Goal: Navigation & Orientation: Find specific page/section

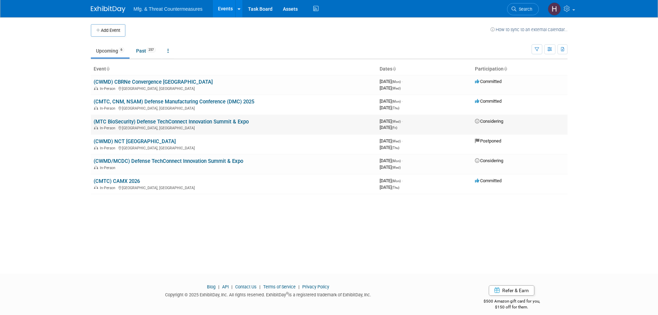
drag, startPoint x: 200, startPoint y: 118, endPoint x: 189, endPoint y: 121, distance: 11.5
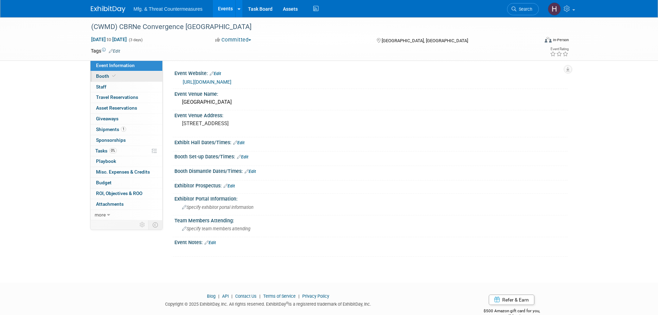
click at [119, 79] on link "Booth" at bounding box center [127, 76] width 72 height 10
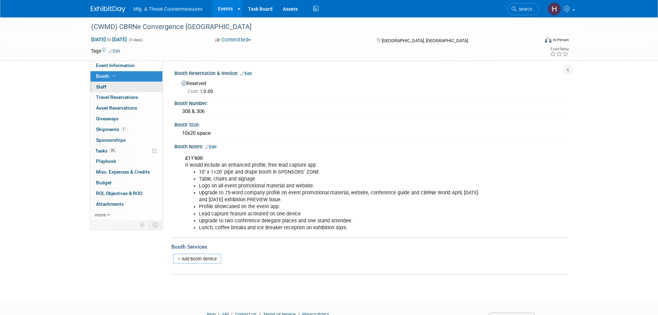
click at [107, 87] on link "0 Staff 0" at bounding box center [127, 87] width 72 height 10
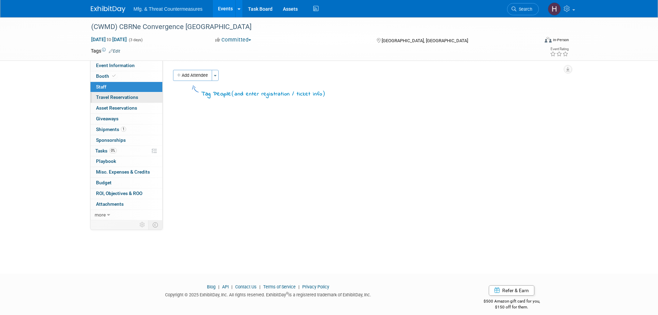
click at [106, 96] on span "Travel Reservations 0" at bounding box center [117, 97] width 42 height 6
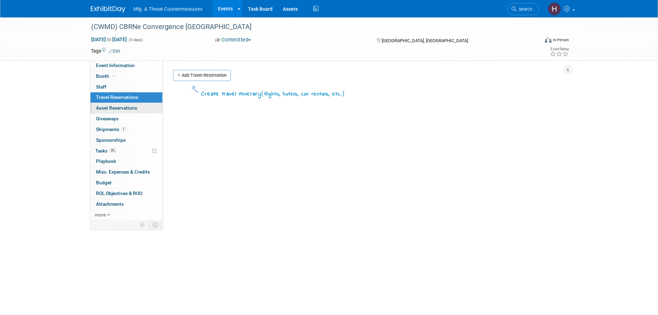
click at [108, 112] on link "0 Asset Reservations 0" at bounding box center [127, 108] width 72 height 10
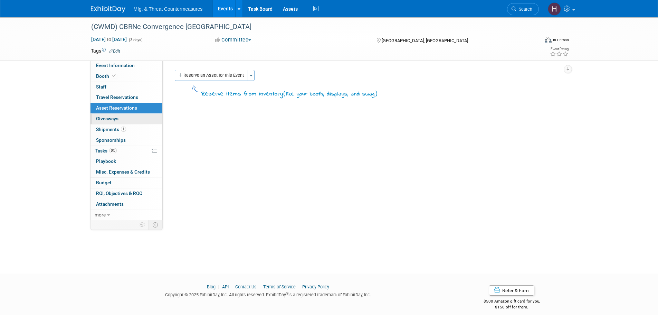
click at [108, 118] on span "Giveaways 0" at bounding box center [107, 119] width 22 height 6
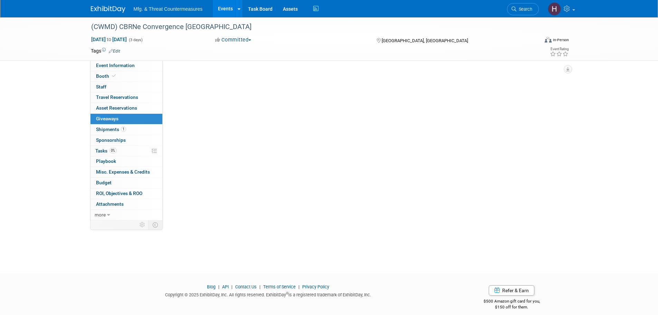
click at [108, 118] on span "Giveaways 0" at bounding box center [107, 119] width 22 height 6
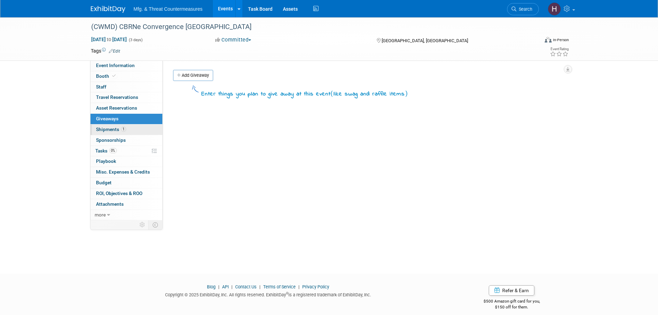
click at [107, 127] on span "Shipments 1" at bounding box center [111, 129] width 30 height 6
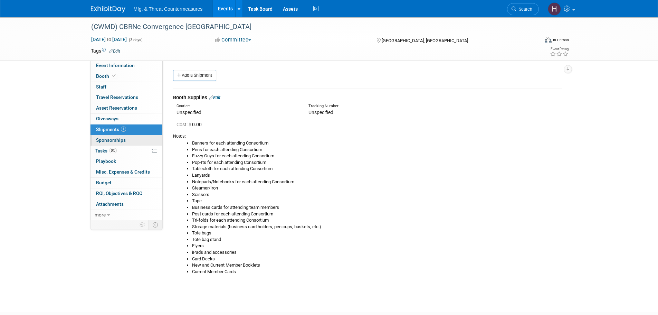
click at [118, 142] on span "Sponsorships 0" at bounding box center [111, 140] width 30 height 6
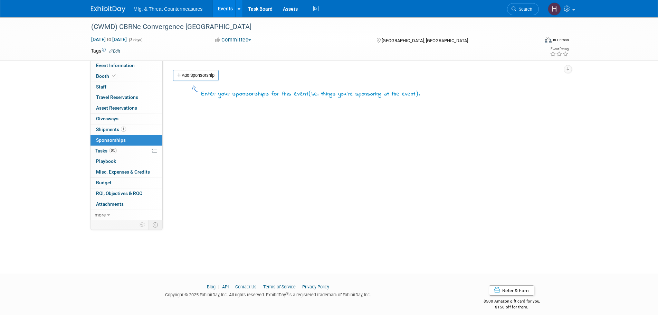
click at [117, 153] on span "Tasks 0%" at bounding box center [105, 151] width 21 height 6
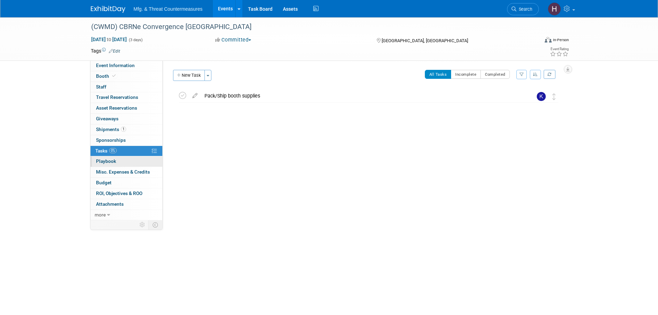
click at [115, 163] on span "Playbook 0" at bounding box center [106, 161] width 20 height 6
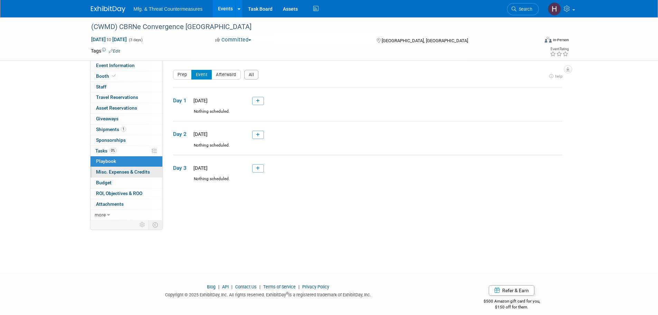
click at [117, 174] on span "Misc. Expenses & Credits 0" at bounding box center [123, 172] width 54 height 6
click at [0, 0] on div at bounding box center [0, 0] width 0 height 0
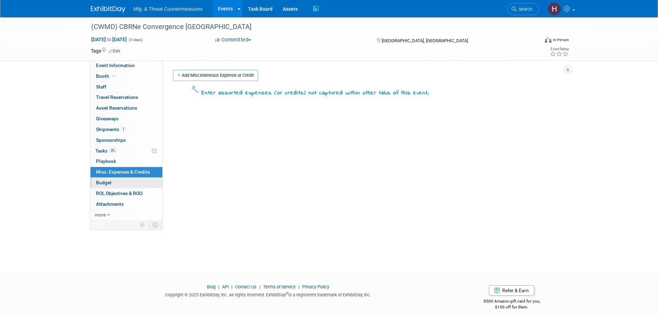
click at [116, 183] on link "Budget" at bounding box center [127, 183] width 72 height 10
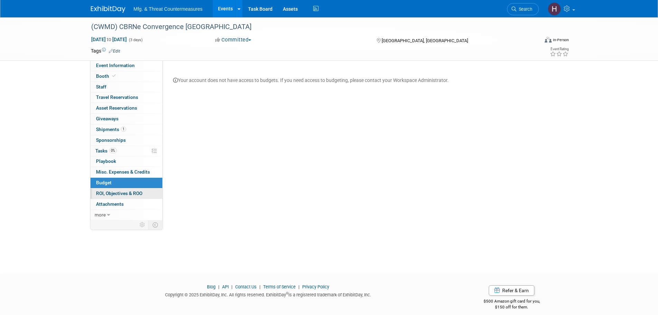
click at [116, 191] on span "ROI, Objectives & ROO 0" at bounding box center [119, 193] width 46 height 6
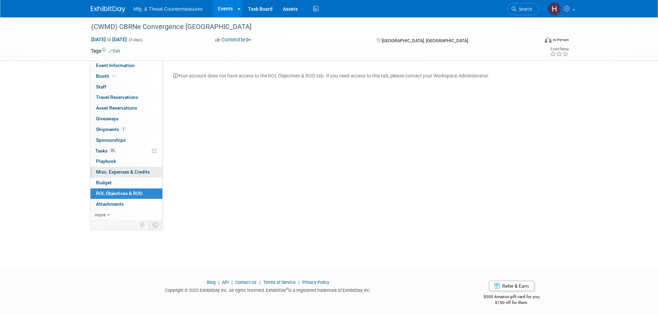
scroll to position [7, 0]
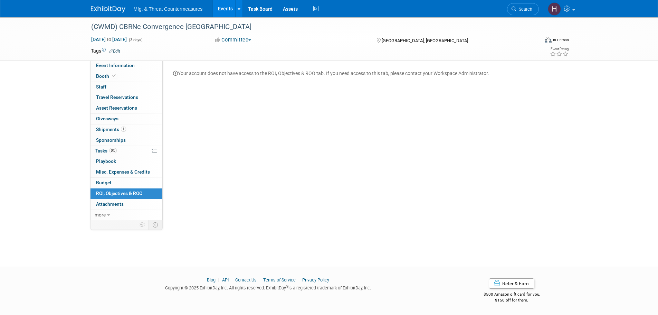
click at [104, 196] on link "0 ROI, Objectives & ROO 0" at bounding box center [127, 193] width 72 height 10
click at [102, 204] on span "Attachments 0" at bounding box center [110, 204] width 28 height 6
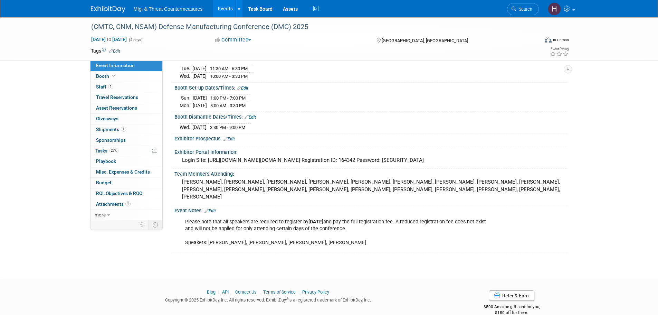
scroll to position [88, 0]
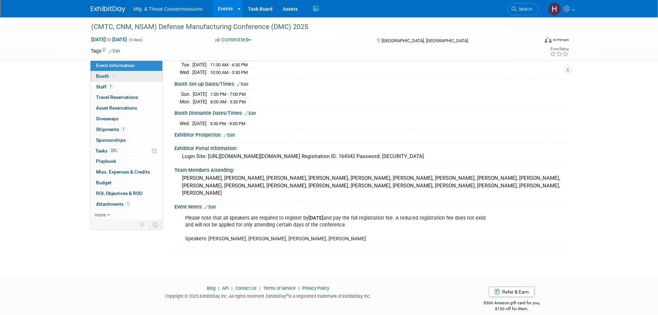
click at [113, 77] on icon at bounding box center [113, 76] width 3 height 4
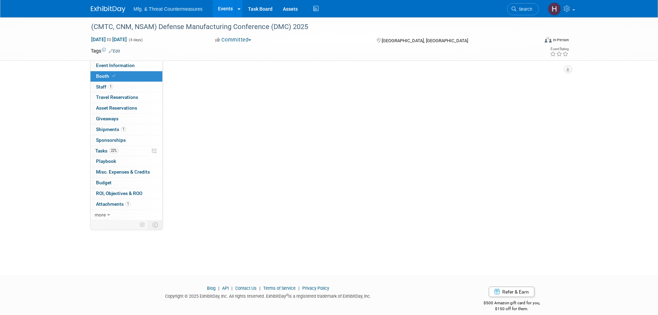
scroll to position [0, 0]
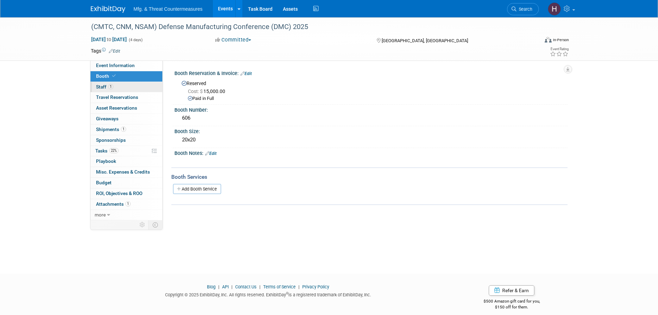
click at [112, 89] on span "Staff 1" at bounding box center [104, 87] width 17 height 6
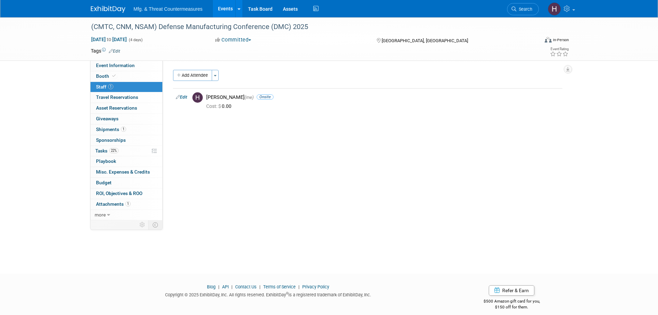
drag, startPoint x: 193, startPoint y: 72, endPoint x: 208, endPoint y: 87, distance: 21.5
click at [193, 72] on button "Add Attendee" at bounding box center [192, 75] width 39 height 11
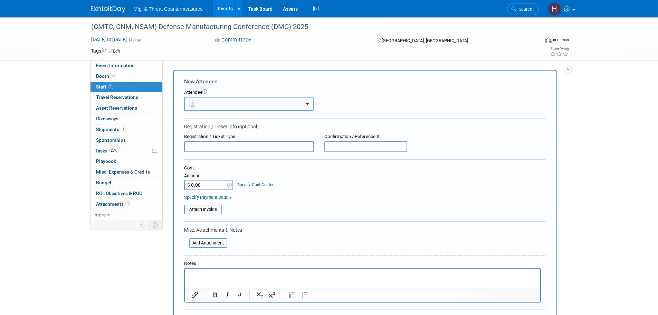
click at [221, 105] on button "button" at bounding box center [249, 104] width 130 height 14
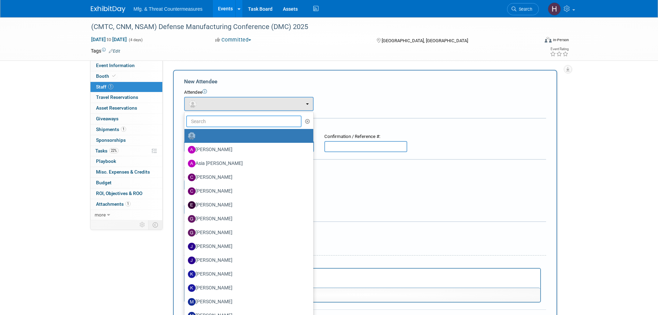
click at [229, 119] on input "text" at bounding box center [244, 121] width 116 height 12
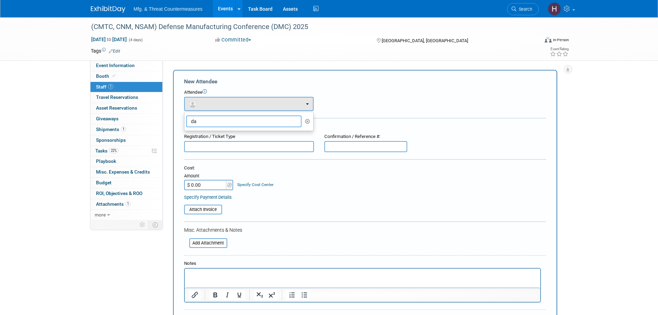
type input "d"
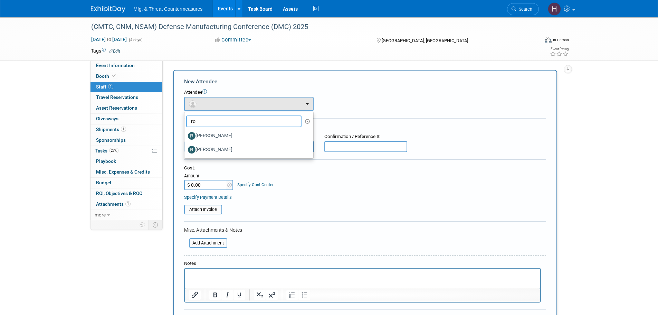
type input "r"
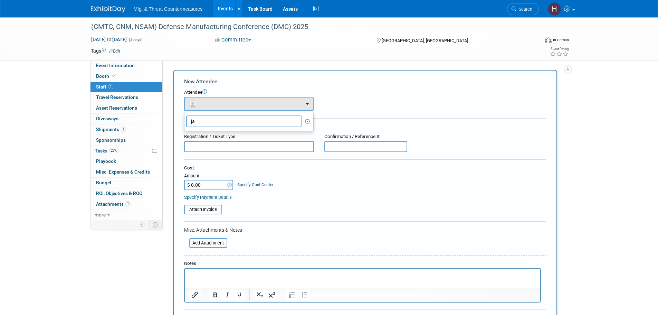
type input "j"
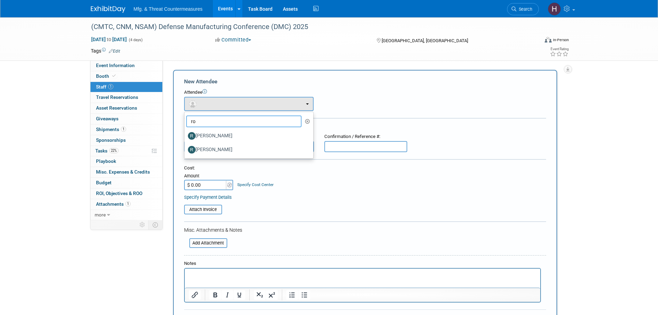
type input "r"
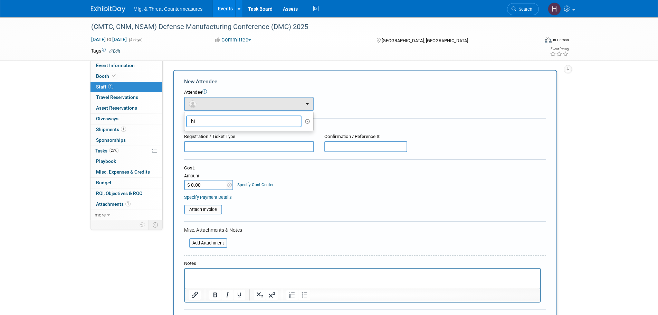
type input "h"
type input "s"
type input "m"
type input "h"
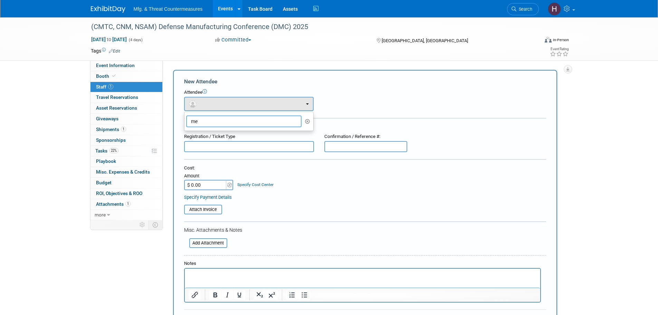
type input "m"
type input "f"
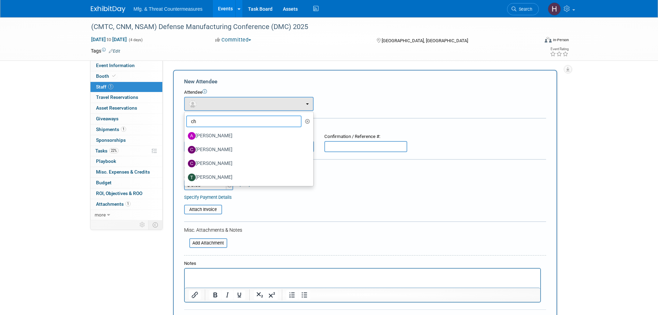
type input "c"
type input "h"
type input "d"
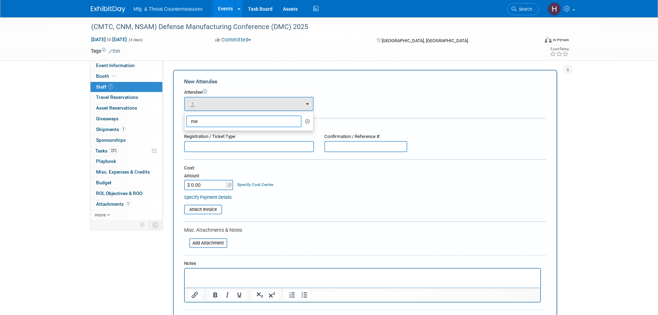
type input "m"
type input "h"
type input "s"
type input "b"
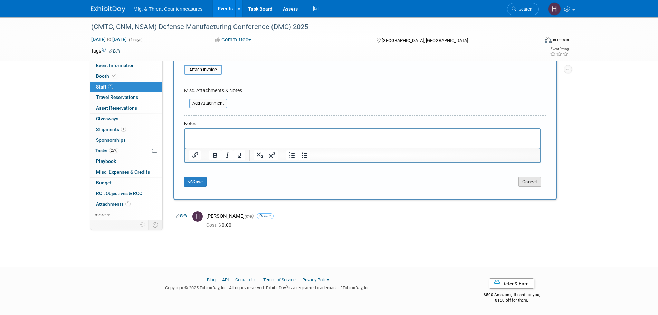
type input "gas"
click at [528, 183] on button "Cancel" at bounding box center [530, 182] width 22 height 10
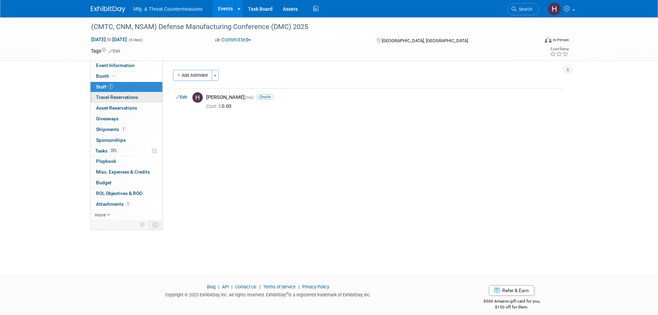
click at [133, 101] on link "0 Travel Reservations 0" at bounding box center [127, 97] width 72 height 10
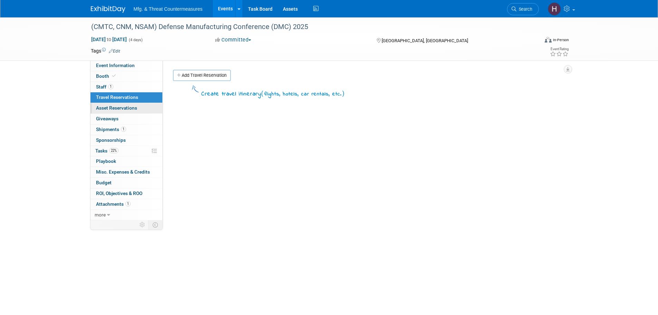
click at [131, 107] on span "Asset Reservations 0" at bounding box center [116, 108] width 41 height 6
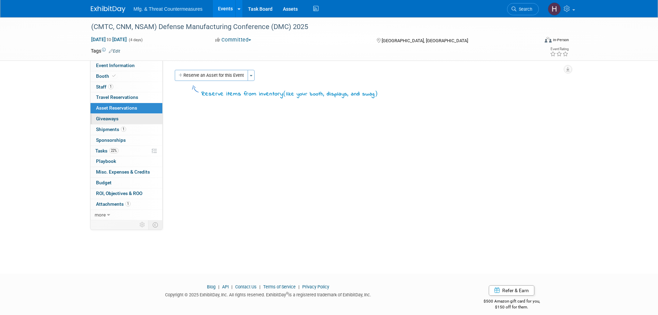
click at [131, 117] on link "0 Giveaways 0" at bounding box center [127, 119] width 72 height 10
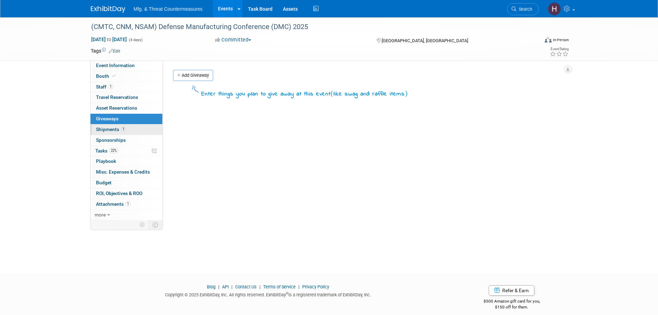
click at [131, 126] on link "1 Shipments 1" at bounding box center [127, 129] width 72 height 10
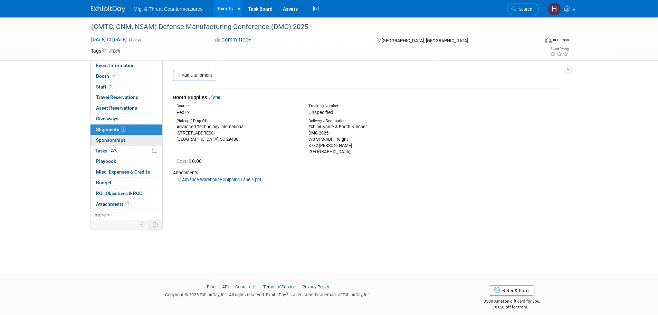
click at [124, 137] on span "Sponsorships 0" at bounding box center [111, 140] width 30 height 6
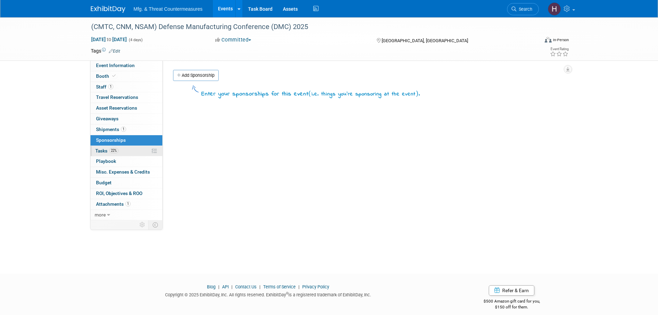
click at [113, 150] on span "22%" at bounding box center [113, 150] width 9 height 5
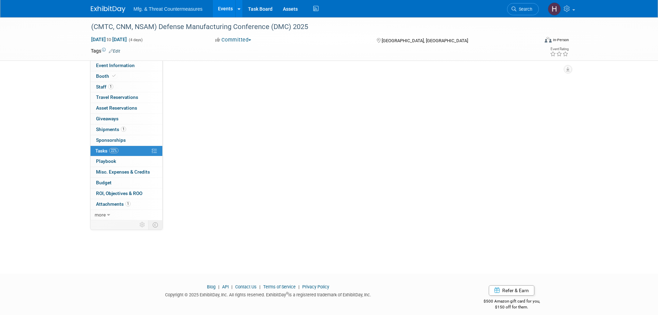
click at [113, 150] on span "22%" at bounding box center [113, 150] width 9 height 5
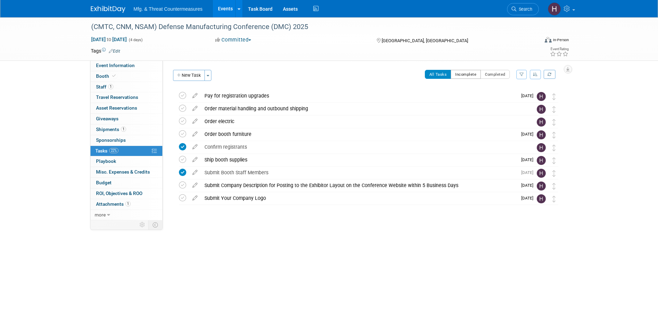
click at [470, 75] on button "Incomplete" at bounding box center [466, 74] width 30 height 9
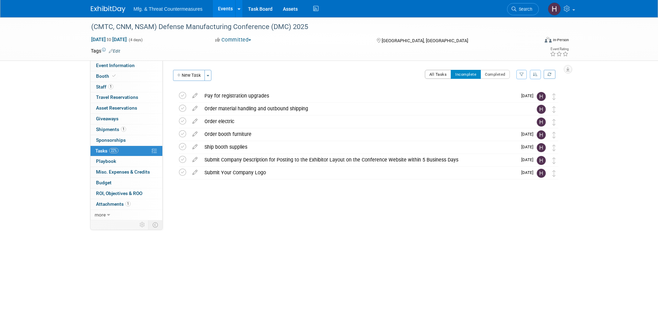
click at [435, 71] on button "All Tasks" at bounding box center [438, 74] width 27 height 9
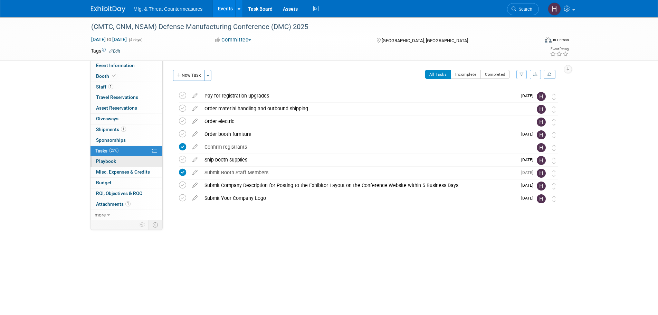
click at [132, 161] on link "0 Playbook 0" at bounding box center [127, 161] width 72 height 10
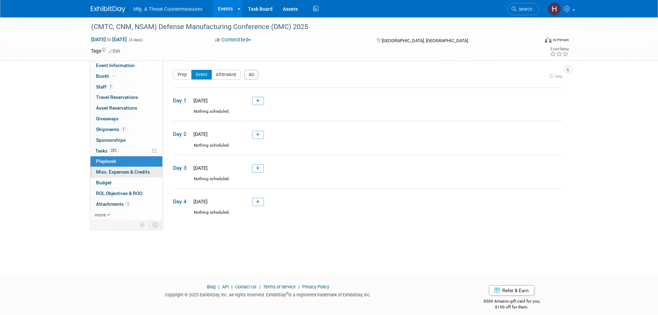
click at [125, 168] on link "0 Misc. Expenses & Credits 0" at bounding box center [127, 172] width 72 height 10
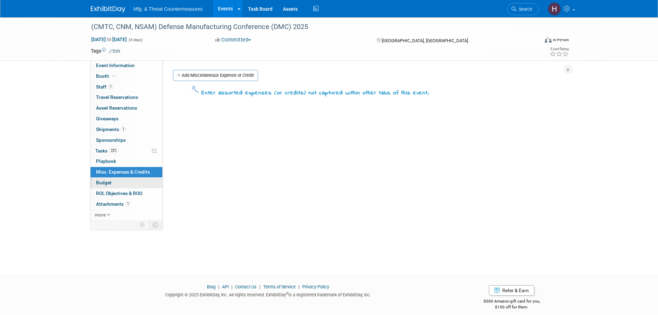
click at [115, 186] on link "Budget" at bounding box center [127, 183] width 72 height 10
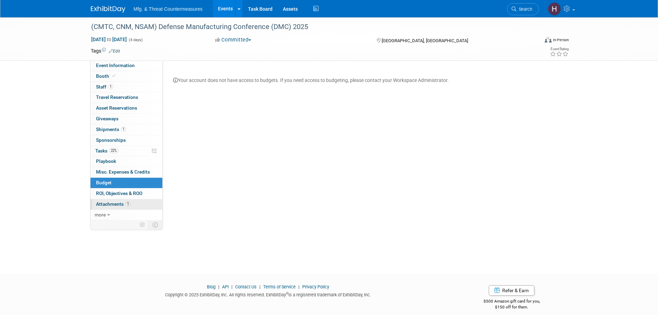
click at [116, 200] on link "1 Attachments 1" at bounding box center [127, 204] width 72 height 10
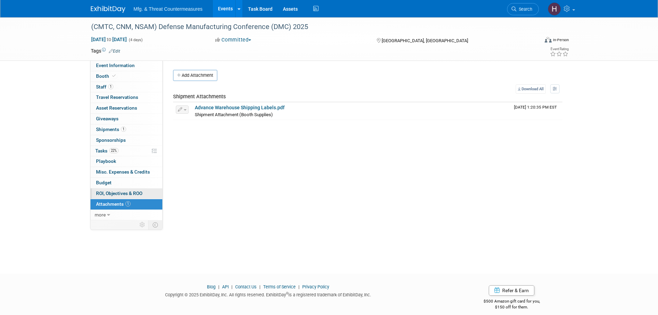
click at [119, 196] on span "ROI, Objectives & ROO 0" at bounding box center [119, 193] width 46 height 6
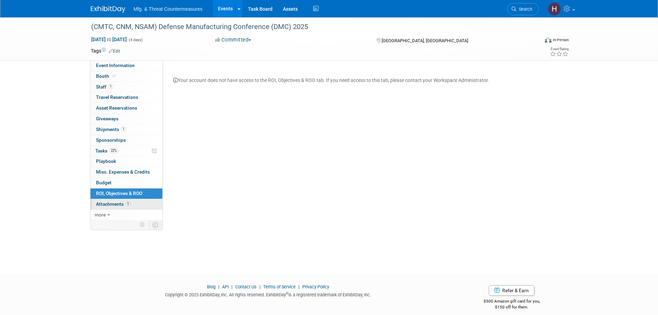
click at [116, 204] on span "Attachments 1" at bounding box center [113, 204] width 35 height 6
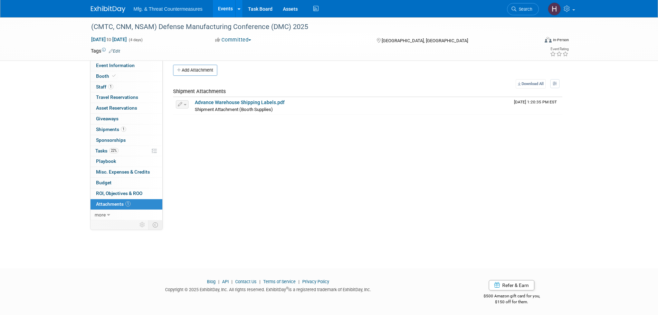
scroll to position [7, 0]
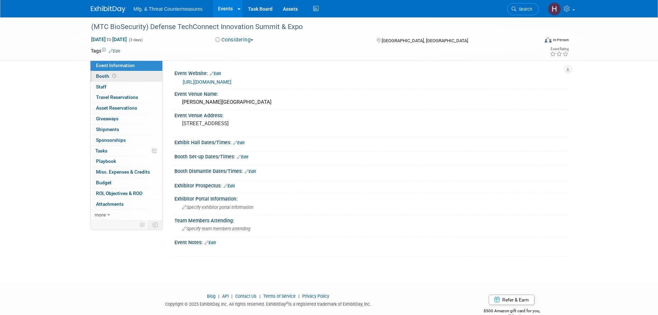
click at [109, 72] on link "Booth" at bounding box center [127, 76] width 72 height 10
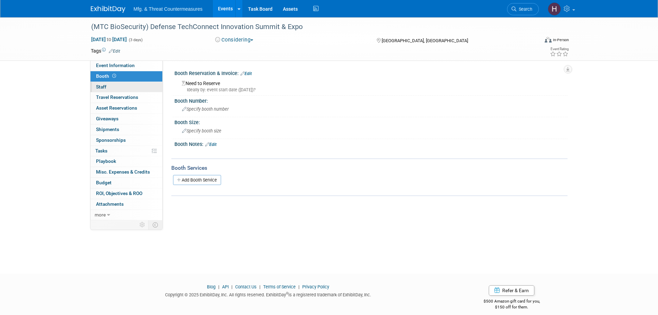
click at [105, 88] on span "Staff 0" at bounding box center [101, 87] width 10 height 6
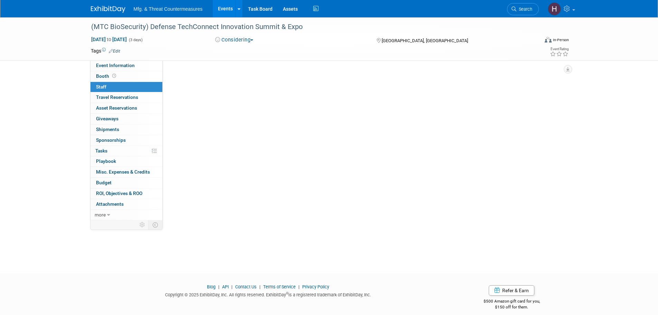
click at [105, 88] on span "Staff 0" at bounding box center [101, 87] width 10 height 6
click at [105, 98] on span "Travel Reservations 0" at bounding box center [117, 97] width 42 height 6
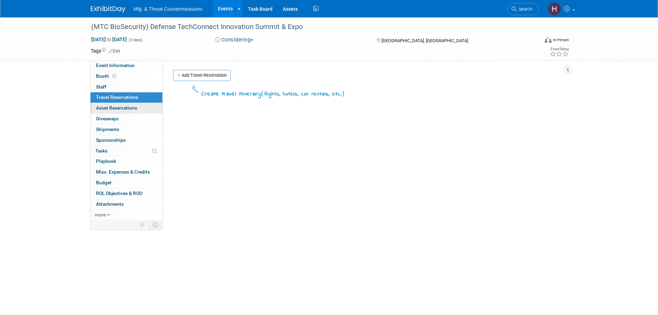
click at [103, 108] on span "Asset Reservations 0" at bounding box center [116, 108] width 41 height 6
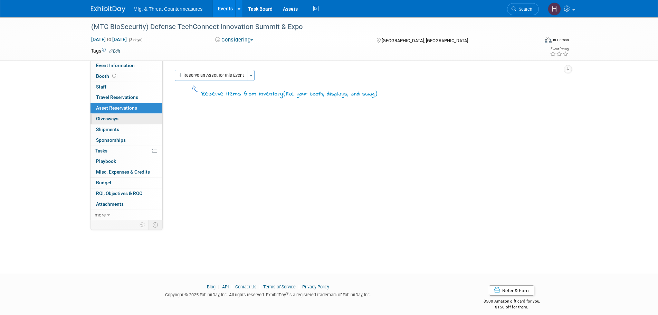
click at [102, 116] on span "Giveaways 0" at bounding box center [107, 119] width 22 height 6
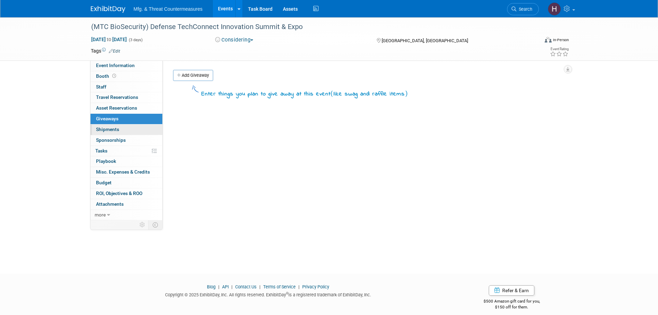
click at [103, 127] on span "Shipments 0" at bounding box center [107, 129] width 23 height 6
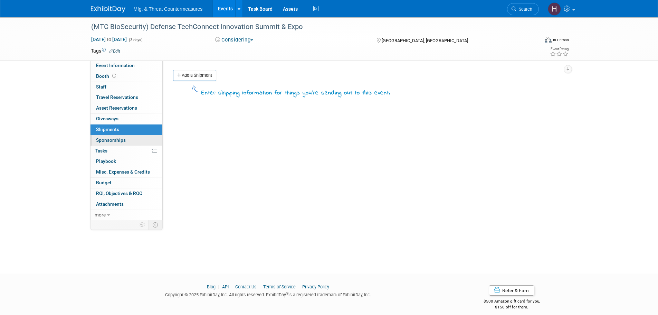
click at [102, 138] on span "Sponsorships 0" at bounding box center [111, 140] width 30 height 6
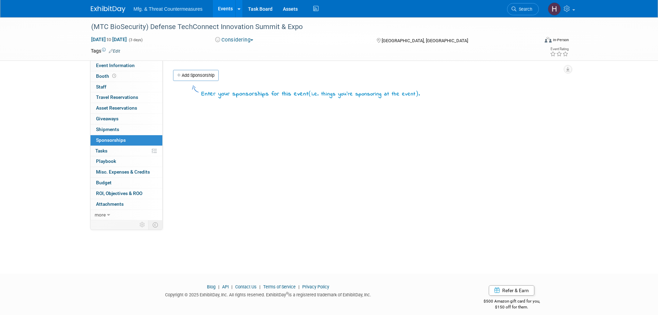
click at [102, 151] on span "Tasks 0%" at bounding box center [101, 151] width 12 height 6
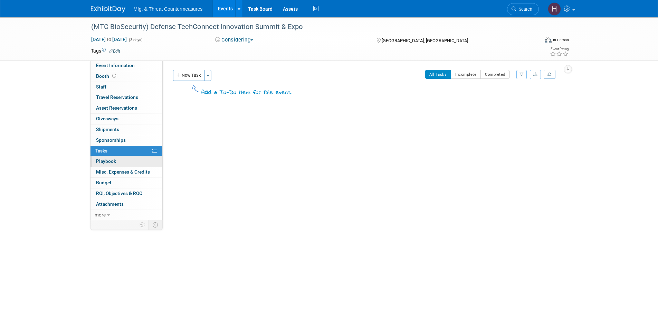
click at [101, 162] on span "Playbook 0" at bounding box center [106, 161] width 20 height 6
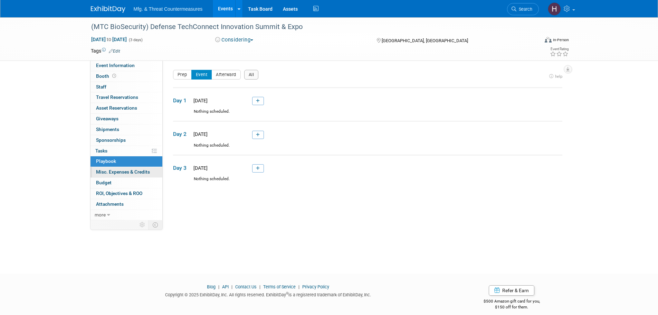
click at [119, 172] on span "Misc. Expenses & Credits 0" at bounding box center [123, 172] width 54 height 6
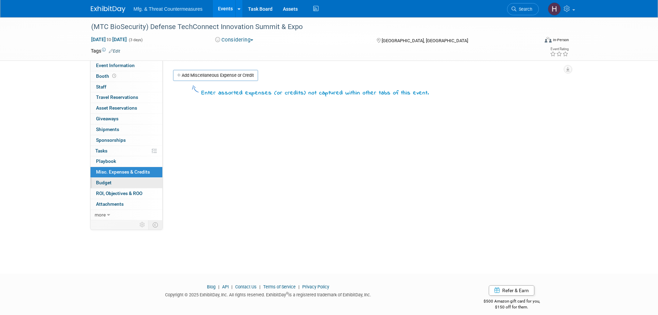
click at [114, 179] on link "Budget" at bounding box center [127, 183] width 72 height 10
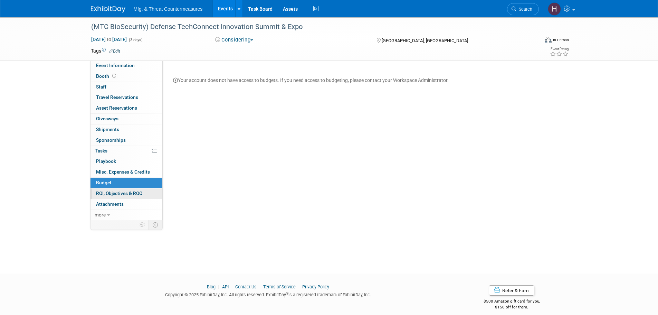
click at [114, 193] on span "ROI, Objectives & ROO 0" at bounding box center [119, 193] width 46 height 6
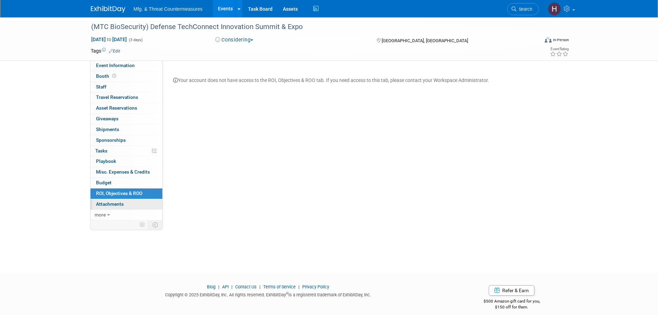
click at [116, 204] on span "Attachments 0" at bounding box center [110, 204] width 28 height 6
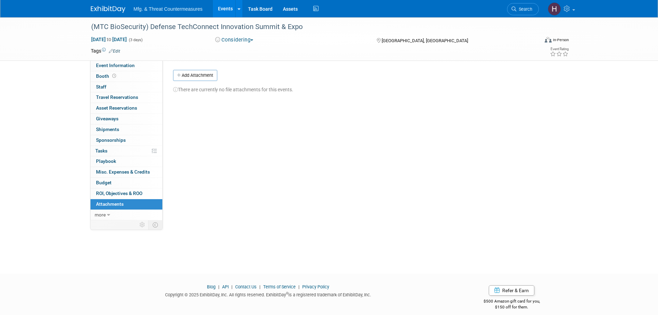
scroll to position [7, 0]
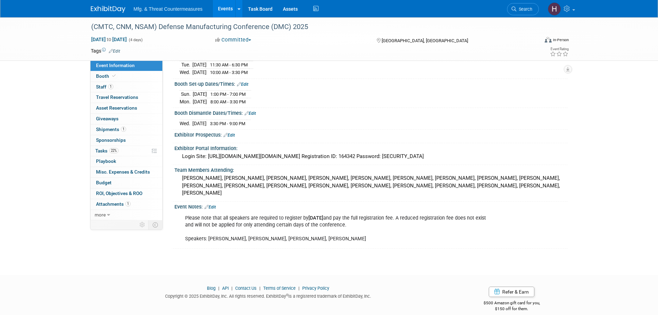
click at [290, 77] on div "Exhibit Hall Dates/Times: Edit [DATE] 11:30 AM - 6:30 PM [DATE] 10:00 AM - 3:30…" at bounding box center [369, 63] width 396 height 29
